Goal: Information Seeking & Learning: Understand process/instructions

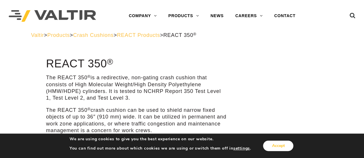
click at [283, 147] on button "Accept" at bounding box center [278, 146] width 30 height 10
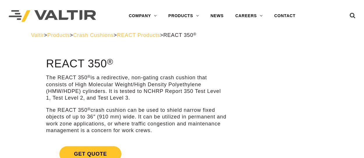
click at [160, 34] on span "REACT Products" at bounding box center [138, 35] width 43 height 6
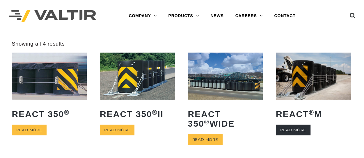
click at [299, 132] on link "Read more" at bounding box center [293, 130] width 35 height 11
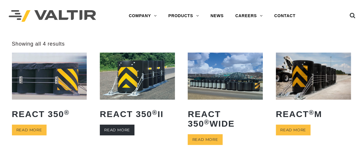
click at [125, 130] on link "Read more" at bounding box center [117, 130] width 35 height 11
click at [51, 79] on img at bounding box center [49, 76] width 75 height 47
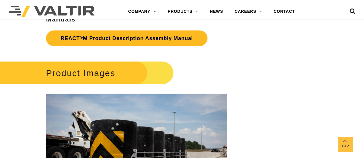
scroll to position [747, 0]
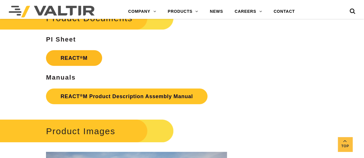
click at [73, 60] on strong "REACT ® M" at bounding box center [74, 58] width 27 height 6
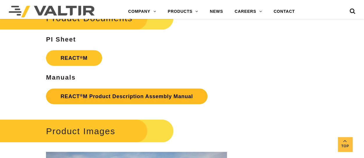
click at [86, 92] on link "REACT ® M Product Description Assembly Manual" at bounding box center [127, 97] width 162 height 16
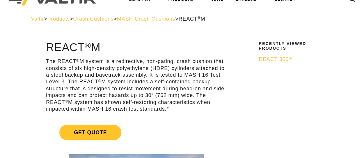
scroll to position [0, 0]
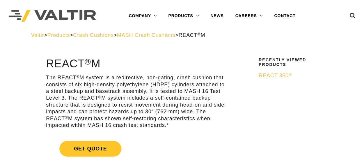
click at [114, 36] on span "Crash Cushions" at bounding box center [93, 35] width 40 height 6
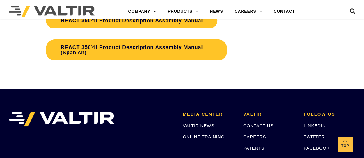
scroll to position [1078, 0]
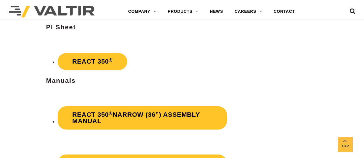
scroll to position [990, 0]
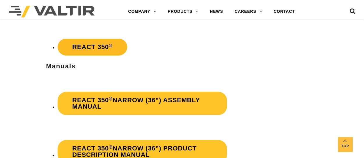
click at [90, 45] on link "REACT 350 ®" at bounding box center [93, 47] width 70 height 17
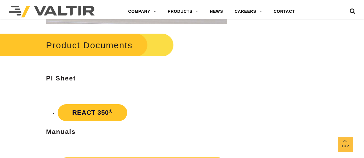
scroll to position [916, 0]
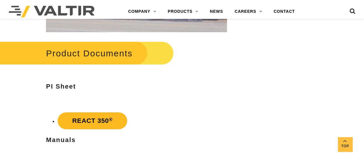
click at [91, 119] on link "REACT 350 ®" at bounding box center [93, 121] width 70 height 17
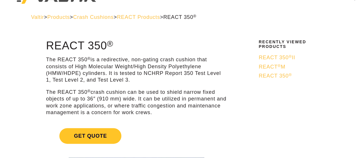
scroll to position [0, 0]
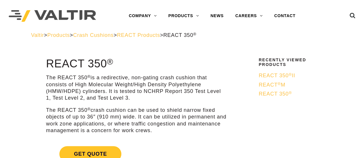
click at [159, 34] on span "REACT Products" at bounding box center [138, 35] width 43 height 6
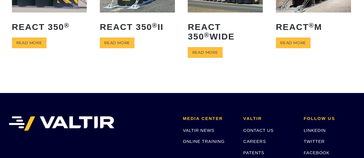
scroll to position [29, 0]
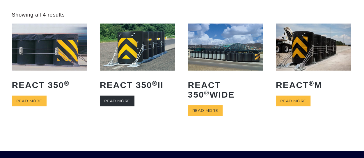
click at [109, 100] on link "Read more" at bounding box center [117, 101] width 35 height 11
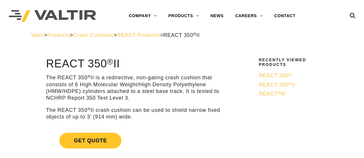
click at [151, 36] on span "REACT Products" at bounding box center [138, 35] width 43 height 6
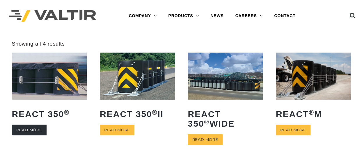
click at [27, 129] on link "Read more" at bounding box center [29, 130] width 35 height 11
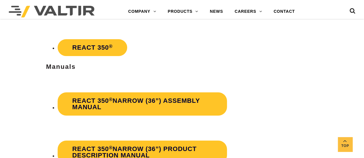
scroll to position [990, 0]
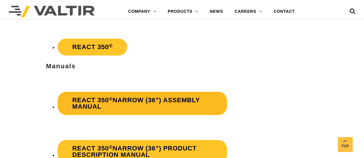
click at [106, 100] on strong "REACT 350 ® Narrow (36”) Assembly Manual" at bounding box center [136, 104] width 128 height 14
